Goal: Information Seeking & Learning: Find specific fact

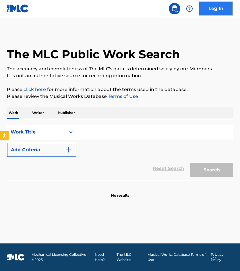
click at [212, 7] on link "Log In" at bounding box center [216, 8] width 34 height 14
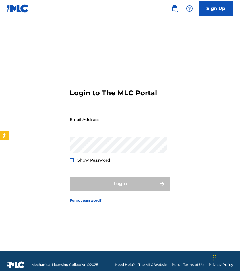
click at [125, 124] on input "Email Address" at bounding box center [118, 119] width 97 height 16
type input "[EMAIL_ADDRESS][DOMAIN_NAME]"
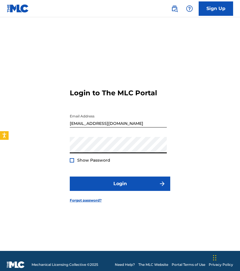
click at [70, 177] on button "Login" at bounding box center [120, 184] width 100 height 14
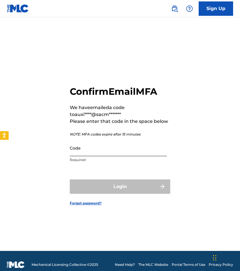
click at [102, 154] on input "Code" at bounding box center [118, 148] width 97 height 16
paste input "421372"
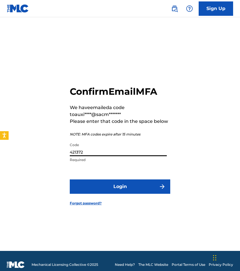
type input "421372"
click at [70, 179] on button "Login" at bounding box center [120, 186] width 100 height 14
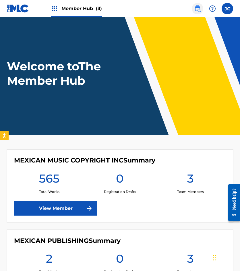
click at [195, 10] on img at bounding box center [197, 8] width 7 height 7
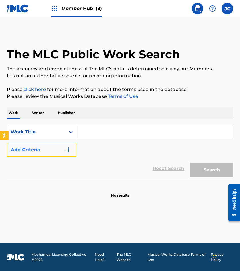
click at [68, 153] on img "Search Form" at bounding box center [68, 149] width 7 height 7
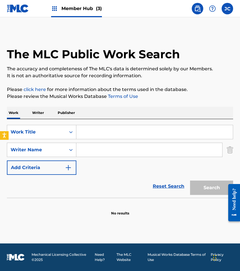
click at [128, 139] on div "Search Form" at bounding box center [154, 132] width 157 height 14
click at [134, 132] on input "Search Form" at bounding box center [154, 132] width 156 height 14
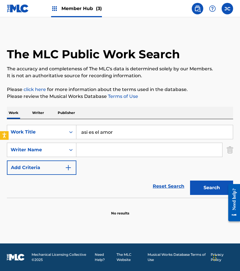
type input "asi es el amor"
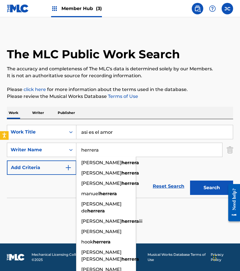
type input "herrera"
click at [190, 181] on button "Search" at bounding box center [211, 188] width 43 height 14
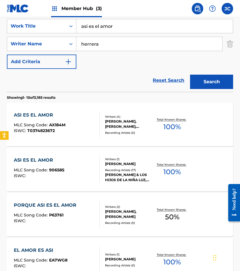
scroll to position [115, 0]
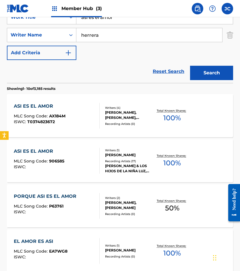
click at [112, 162] on div "Recording Artists ( 17 )" at bounding box center [129, 161] width 48 height 4
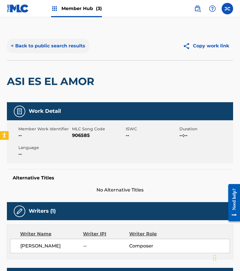
click at [50, 47] on button "< Back to public search results" at bounding box center [48, 46] width 82 height 14
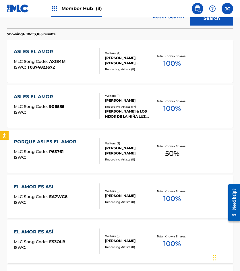
scroll to position [172, 0]
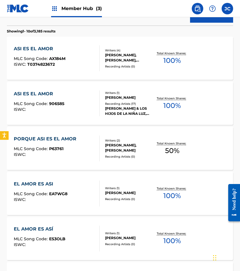
click at [87, 108] on div "ASI ES EL AMOR MLC Song Code : 906585 ISWC :" at bounding box center [57, 103] width 86 height 26
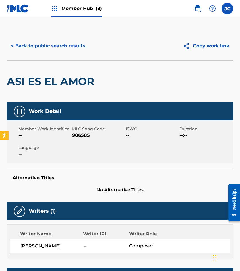
click at [84, 138] on span "906585" at bounding box center [98, 135] width 52 height 7
copy span "906585"
click at [59, 49] on button "< Back to public search results" at bounding box center [48, 46] width 82 height 14
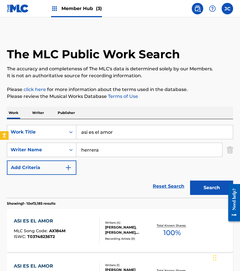
drag, startPoint x: 67, startPoint y: 127, endPoint x: 134, endPoint y: 121, distance: 66.9
click at [65, 127] on div "SearchWithCriteria1a1b8e13-5627-468c-870c-55d80c8ceab6 Work Title asi es el amor" at bounding box center [120, 132] width 226 height 14
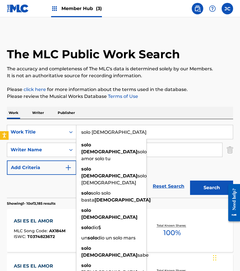
type input "solo [DEMOGRAPHIC_DATA]"
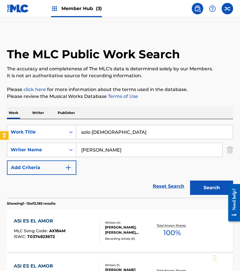
type input "[PERSON_NAME]"
click at [190, 181] on button "Search" at bounding box center [211, 188] width 43 height 14
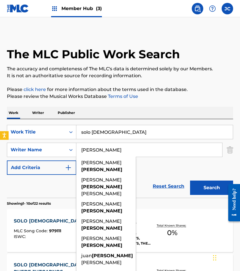
click at [183, 171] on div "SearchWithCriteria1a1b8e13-5627-468c-870c-55d80c8ceab6 Work Title solo dios Sea…" at bounding box center [120, 150] width 226 height 50
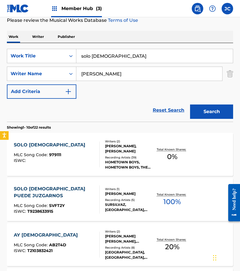
scroll to position [86, 0]
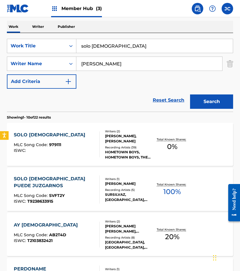
click at [144, 148] on div "Recording Artists ( 39 )" at bounding box center [129, 147] width 48 height 4
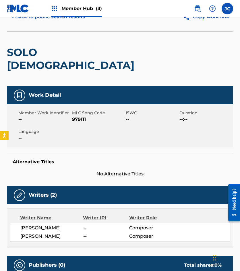
scroll to position [8, 0]
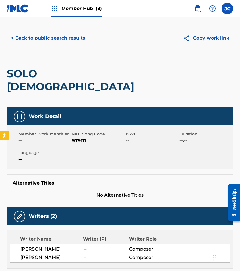
click at [78, 137] on span "979111" at bounding box center [98, 140] width 52 height 7
copy span "979111"
drag, startPoint x: 60, startPoint y: 64, endPoint x: 65, endPoint y: 55, distance: 10.5
click at [60, 64] on div "SOLO [DEMOGRAPHIC_DATA]" at bounding box center [75, 80] width 136 height 55
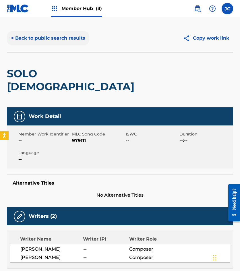
click at [66, 39] on button "< Back to public search results" at bounding box center [48, 38] width 82 height 14
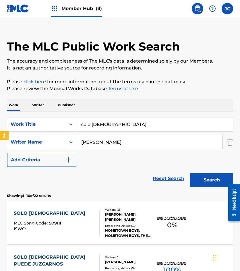
scroll to position [86, 0]
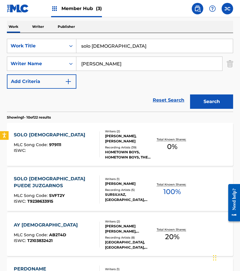
click at [158, 43] on input "solo [DEMOGRAPHIC_DATA]" at bounding box center [154, 46] width 156 height 14
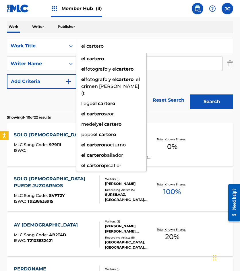
type input "el cartero"
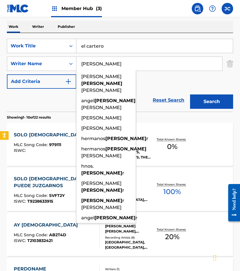
type input "[PERSON_NAME]"
click at [190, 94] on button "Search" at bounding box center [211, 101] width 43 height 14
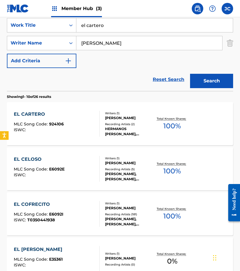
scroll to position [115, 0]
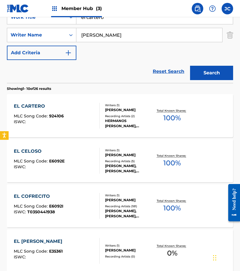
click at [75, 113] on div "EL CARTERO MLC Song Code : 924106 ISWC :" at bounding box center [57, 116] width 86 height 26
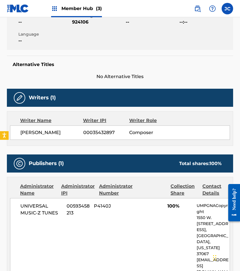
scroll to position [75, 0]
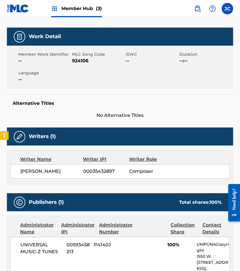
click at [80, 62] on span "924106" at bounding box center [98, 60] width 52 height 7
copy span "924106"
drag, startPoint x: 52, startPoint y: 77, endPoint x: 62, endPoint y: 81, distance: 10.4
click at [52, 77] on span "--" at bounding box center [44, 79] width 52 height 7
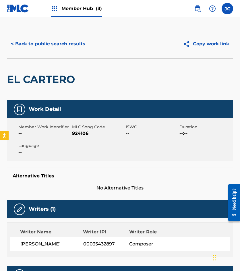
scroll to position [0, 0]
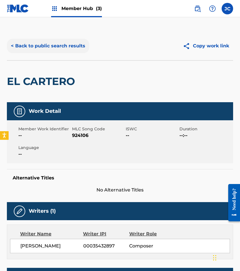
click at [50, 46] on button "< Back to public search results" at bounding box center [48, 46] width 82 height 14
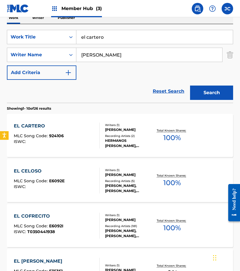
scroll to position [86, 0]
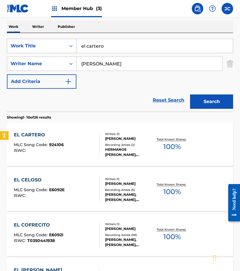
drag, startPoint x: 130, startPoint y: 47, endPoint x: 57, endPoint y: 53, distance: 73.4
click at [60, 53] on div "SearchWithCriteria1a1b8e13-5627-468c-870c-55d80c8ceab6 Work Title el cartero" at bounding box center [120, 46] width 226 height 14
type input "a mis amigos"
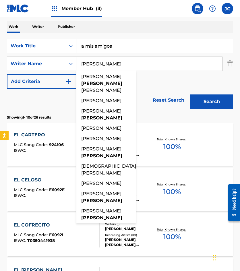
type input "[PERSON_NAME]"
click at [190, 94] on button "Search" at bounding box center [211, 101] width 43 height 14
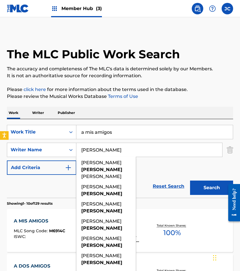
click at [154, 165] on div "SearchWithCriteria1a1b8e13-5627-468c-870c-55d80c8ceab6 Work Title a mis amigos …" at bounding box center [120, 150] width 226 height 50
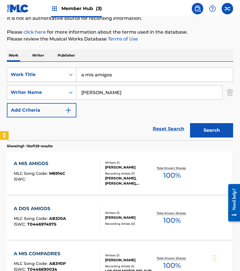
scroll to position [115, 0]
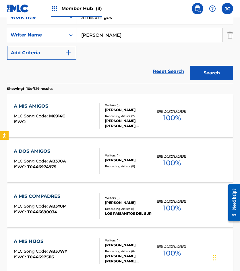
click at [91, 101] on div "A MIS AMIGOS MLC Song Code : M6914C ISWC : Writers ( 1 ) [PERSON_NAME] Recordin…" at bounding box center [120, 115] width 226 height 43
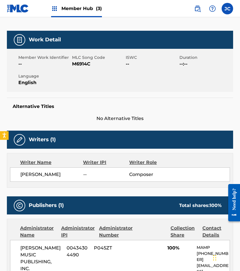
scroll to position [37, 0]
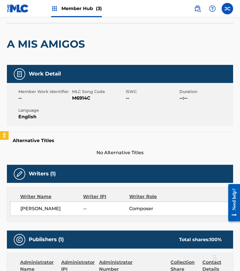
click at [81, 98] on span "M6914C" at bounding box center [98, 98] width 52 height 7
copy span "M6914C"
click at [64, 58] on div "A MIS AMIGOS" at bounding box center [47, 44] width 81 height 42
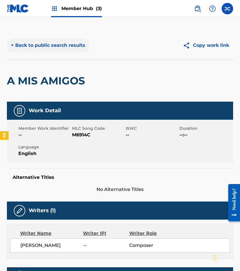
scroll to position [0, 0]
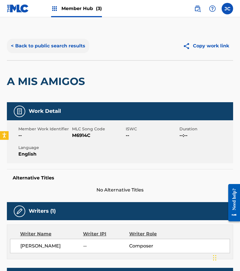
click at [63, 41] on button "< Back to public search results" at bounding box center [48, 46] width 82 height 14
